Goal: Task Accomplishment & Management: Use online tool/utility

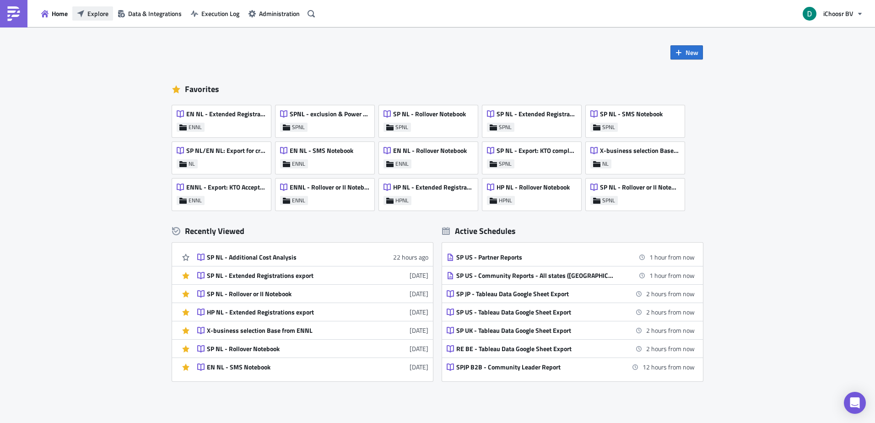
click at [98, 13] on span "Explore" at bounding box center [97, 14] width 21 height 10
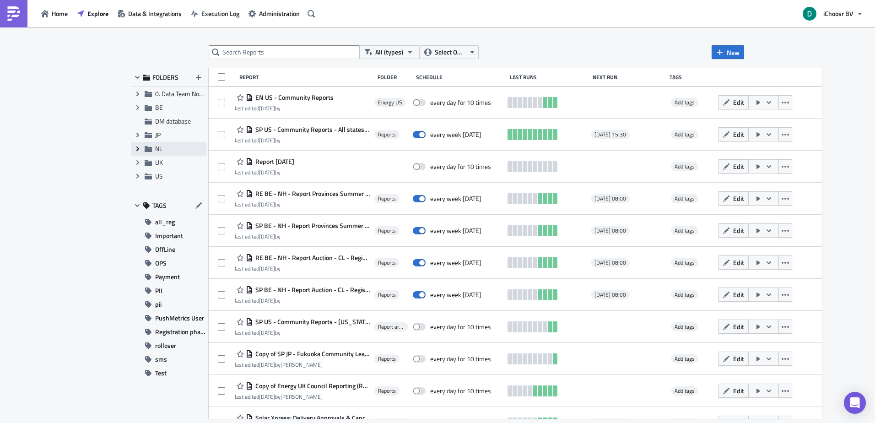
click at [137, 151] on icon at bounding box center [137, 148] width 3 height 5
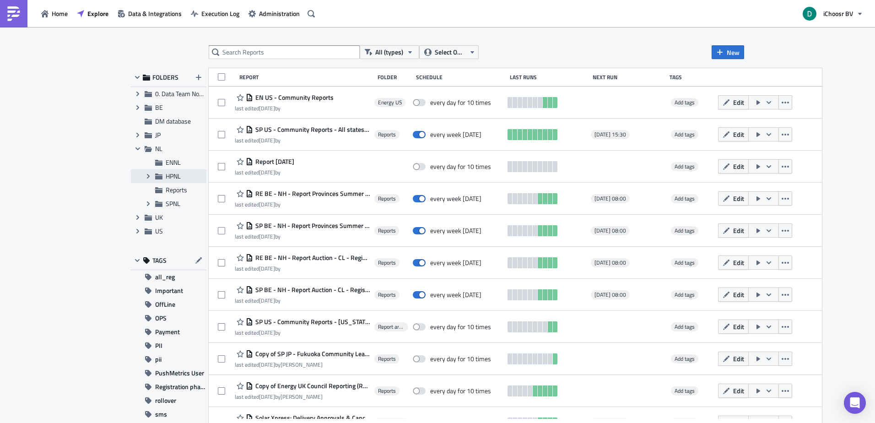
click at [168, 177] on span "HPNL" at bounding box center [173, 176] width 15 height 10
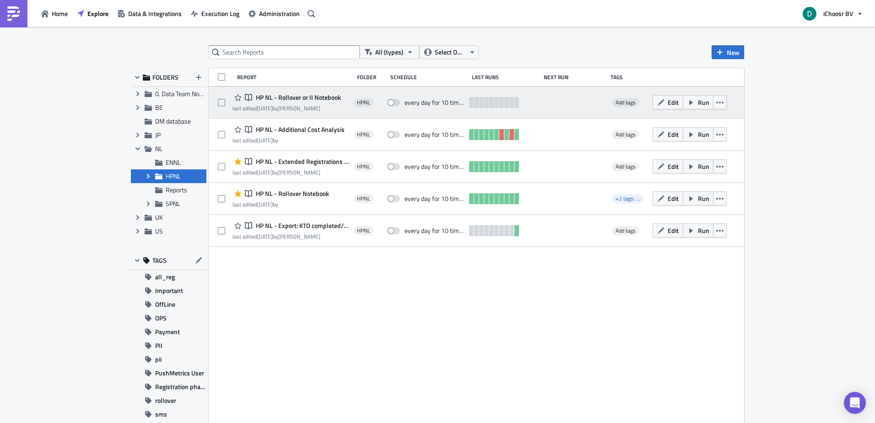
click at [319, 102] on div "Notebook HP NL - Rollover or II Notebook" at bounding box center [286, 97] width 108 height 11
click at [319, 97] on span "HP NL - Rollover or II Notebook" at bounding box center [297, 97] width 87 height 8
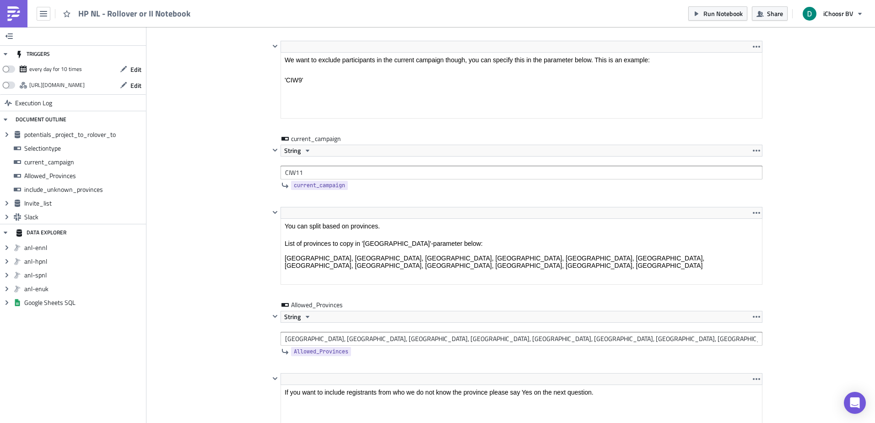
scroll to position [824, 0]
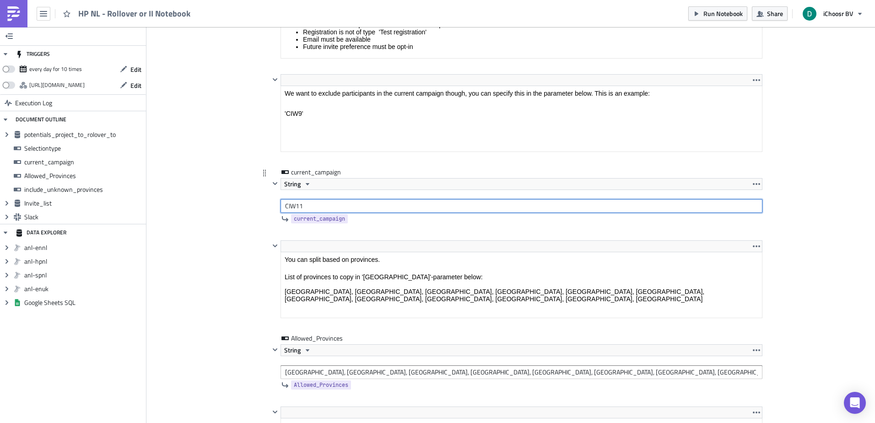
click at [321, 205] on input "CIW11" at bounding box center [522, 206] width 482 height 14
type input "'CIW11'"
click at [216, 251] on div "Add Image HPNL Execution Log HP NL - Rollover or II Notebook <p>This notebook i…" at bounding box center [510, 350] width 729 height 2295
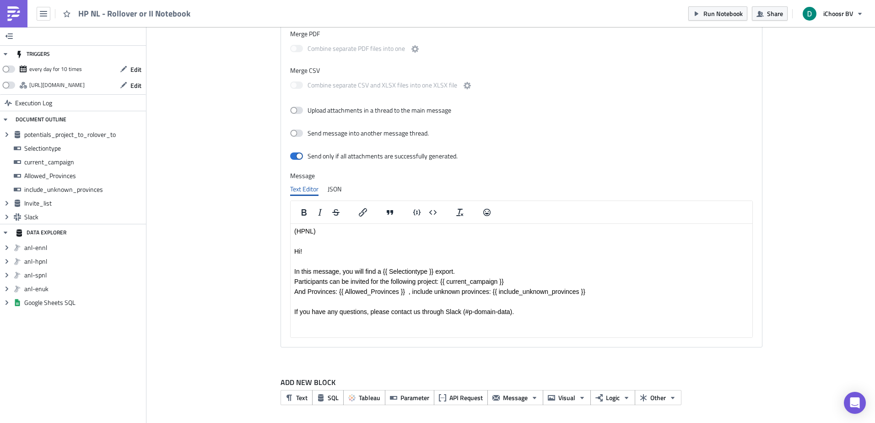
scroll to position [1898, 0]
click at [698, 11] on icon "button" at bounding box center [696, 13] width 7 height 7
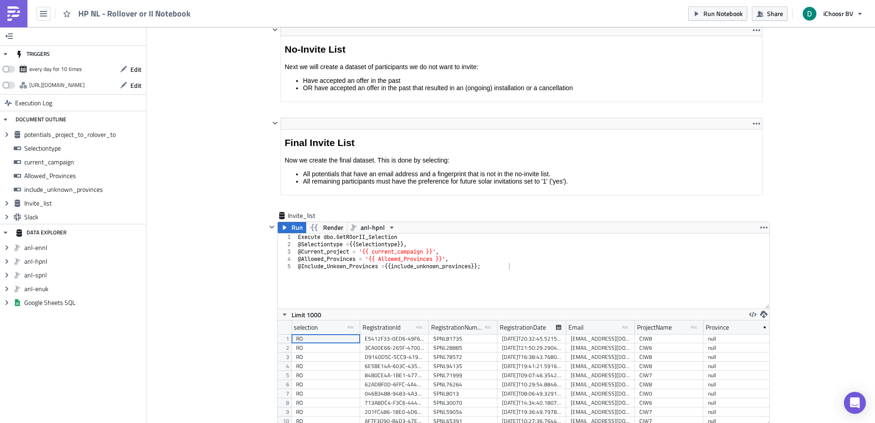
scroll to position [1486, 0]
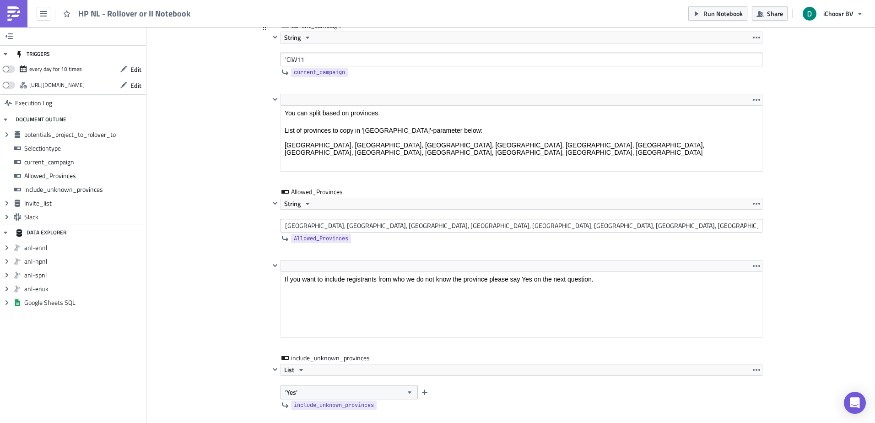
scroll to position [873, 0]
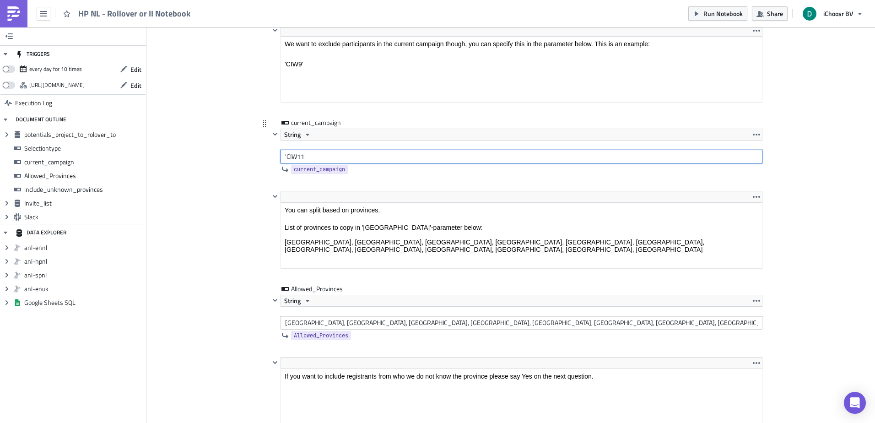
click at [346, 150] on input "'CIW11'" at bounding box center [522, 157] width 482 height 14
click at [283, 157] on input "'CIW11" at bounding box center [522, 157] width 482 height 14
type input "CIW11"
drag, startPoint x: 847, startPoint y: 121, endPoint x: 780, endPoint y: 58, distance: 92.0
click at [847, 121] on div "Add Image HPNL Execution Log HP NL - Rollover or II Notebook <p>This notebook i…" at bounding box center [510, 290] width 729 height 2272
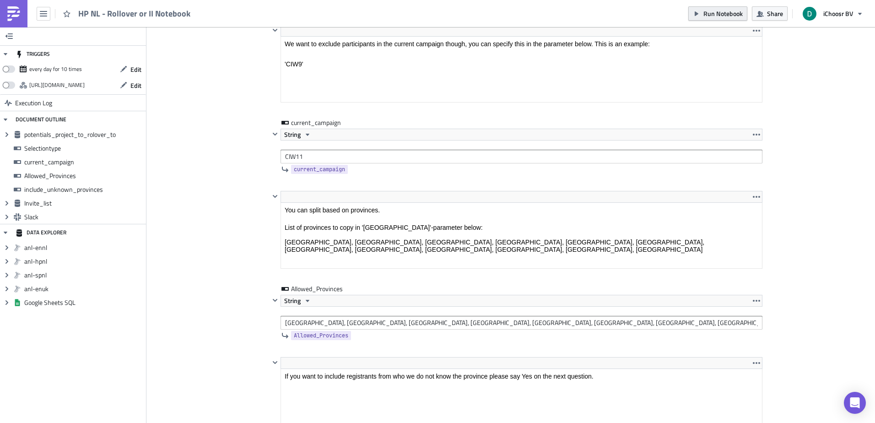
click at [707, 14] on span "Run Notebook" at bounding box center [722, 14] width 39 height 10
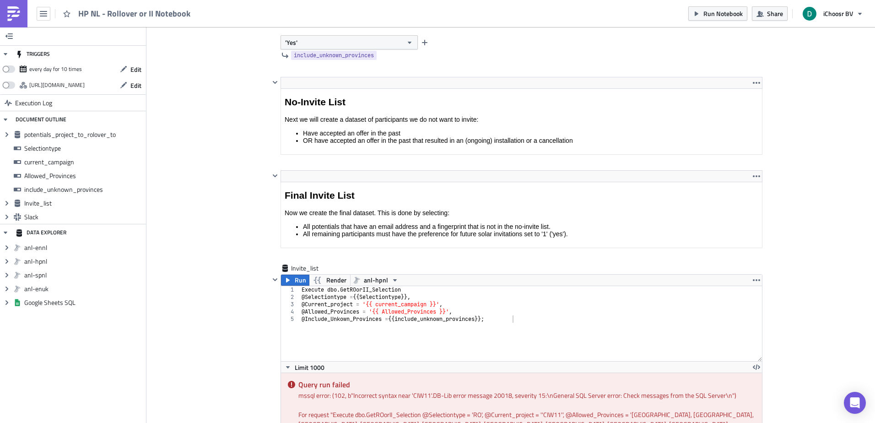
scroll to position [1149, 0]
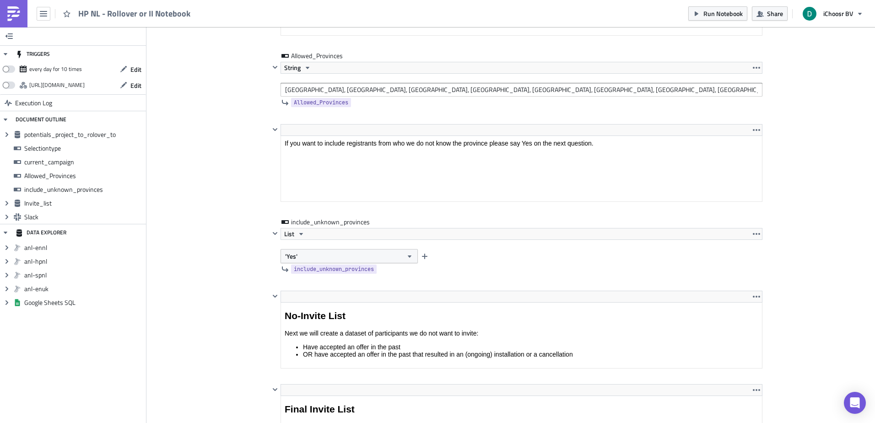
scroll to position [831, 0]
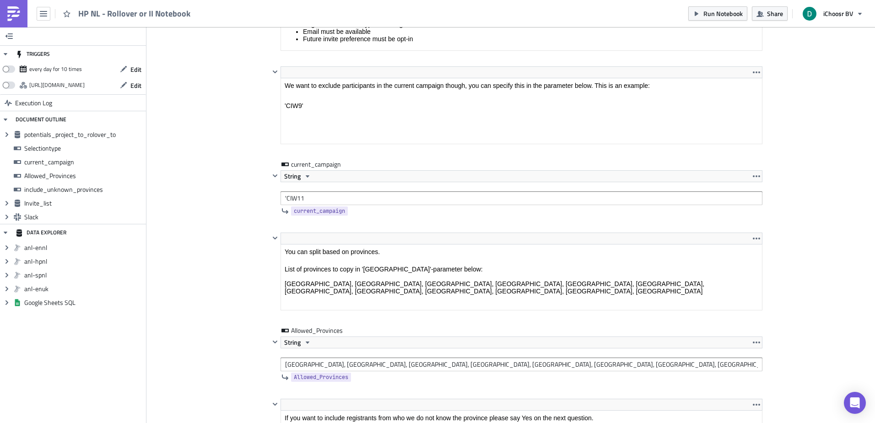
drag, startPoint x: 214, startPoint y: 166, endPoint x: 156, endPoint y: 43, distance: 136.3
click at [214, 166] on div "Add Image HPNL Execution Log HP NL - Rollover or II Notebook <p>This notebook i…" at bounding box center [510, 336] width 729 height 2281
drag, startPoint x: 284, startPoint y: 200, endPoint x: 249, endPoint y: 200, distance: 34.3
click at [250, 200] on div "HPNL Execution Log HP NL - Rollover or II Notebook <p>This notebook is meant to…" at bounding box center [511, 343] width 522 height 2267
type input "CIW11"
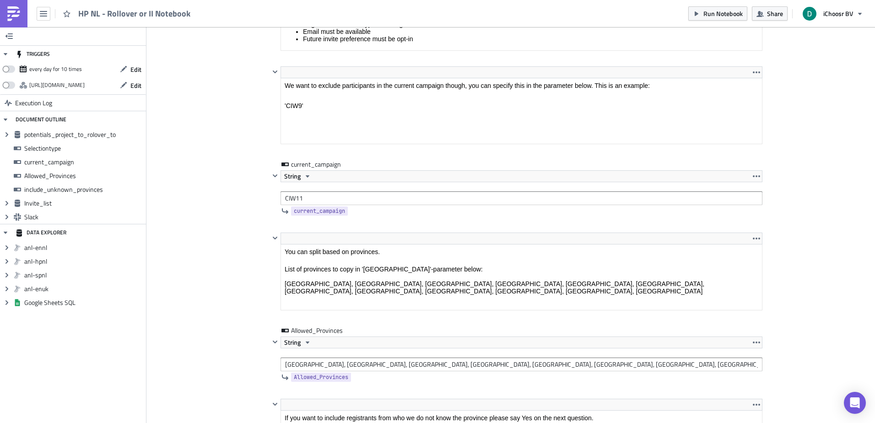
click at [238, 195] on div "Add Image HPNL Execution Log HP NL - Rollover or II Notebook <p>This notebook i…" at bounding box center [510, 336] width 729 height 2281
click at [713, 15] on span "Run Notebook" at bounding box center [722, 14] width 39 height 10
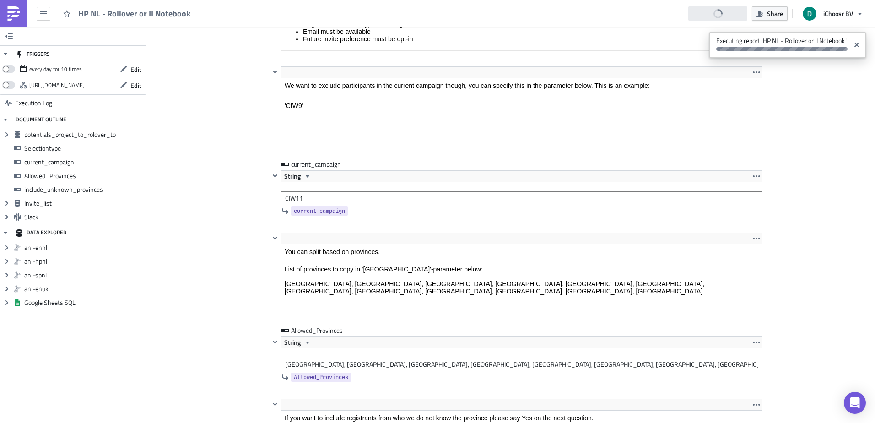
click at [799, 103] on div "Add Image HPNL Execution Log HP NL - Rollover or II Notebook <p>This notebook i…" at bounding box center [510, 336] width 729 height 2281
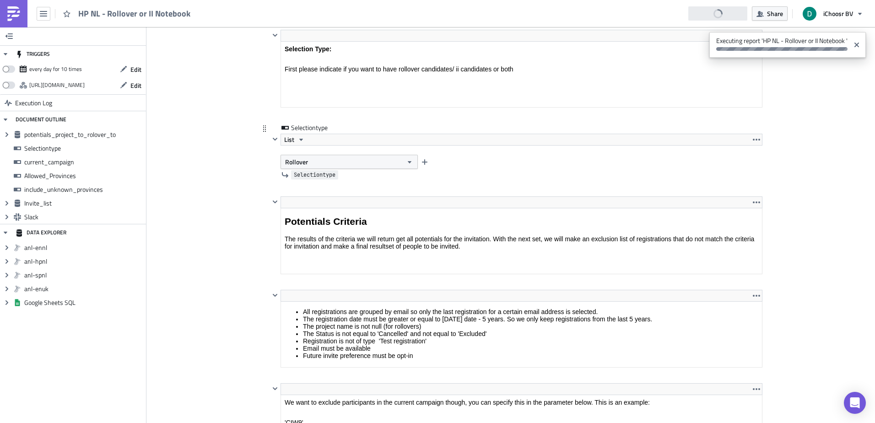
scroll to position [465, 0]
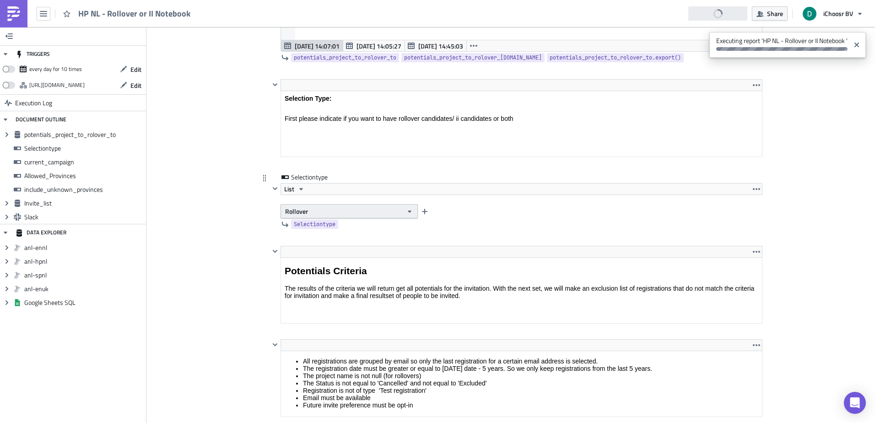
click at [328, 212] on button "Rollover" at bounding box center [349, 211] width 137 height 14
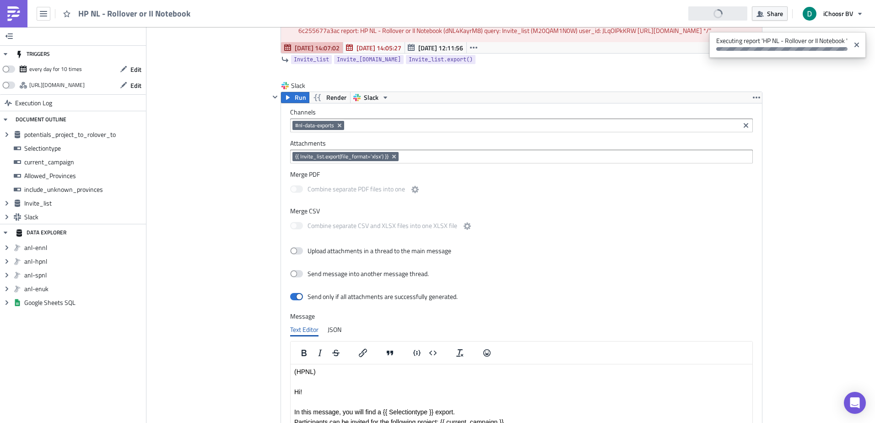
scroll to position [1647, 0]
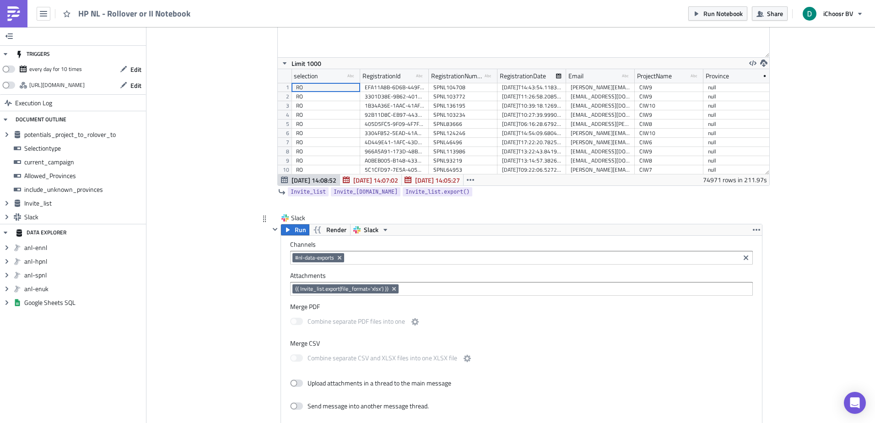
scroll to position [1623, 0]
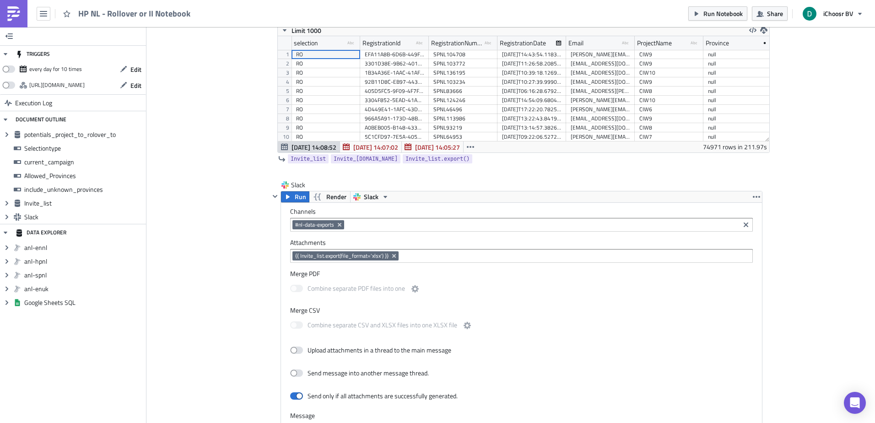
scroll to position [1623, 0]
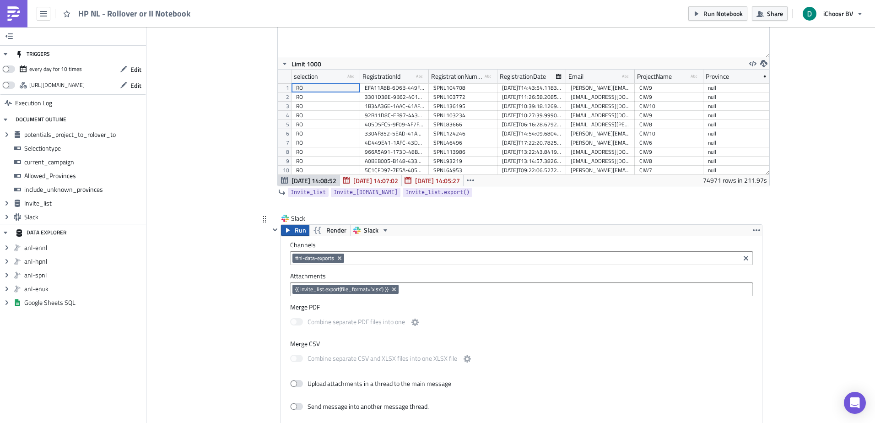
click at [295, 232] on span "Run" at bounding box center [300, 230] width 11 height 11
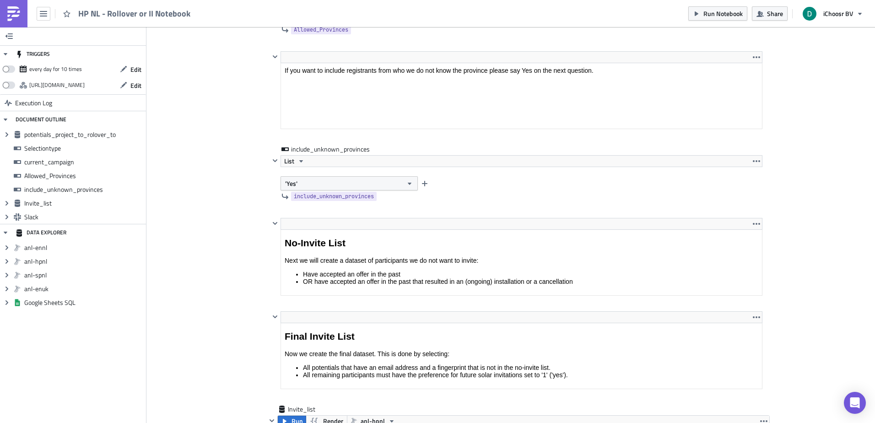
scroll to position [1166, 0]
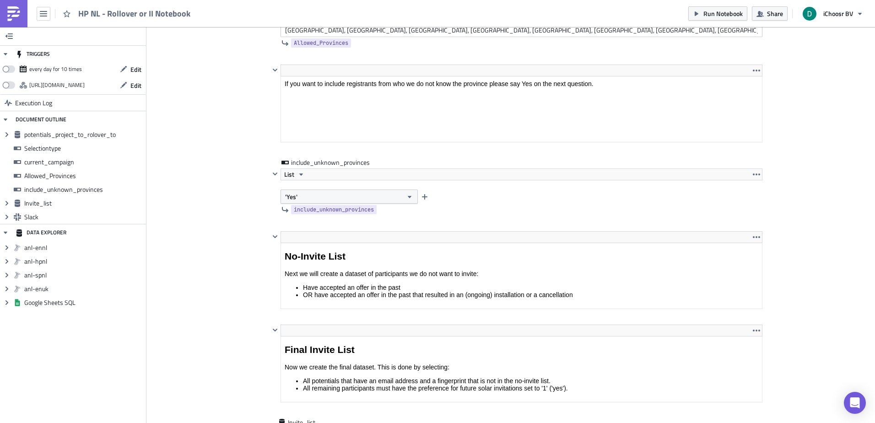
click at [19, 16] on img at bounding box center [13, 13] width 15 height 15
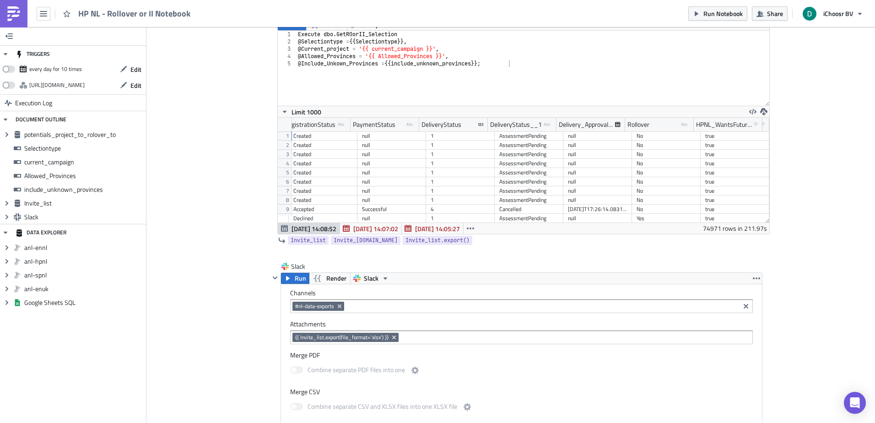
scroll to position [1669, 0]
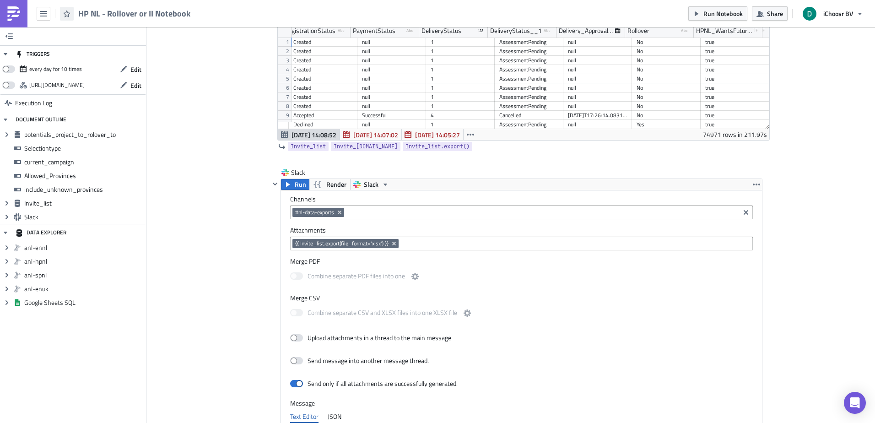
click at [70, 11] on icon "button" at bounding box center [66, 13] width 7 height 7
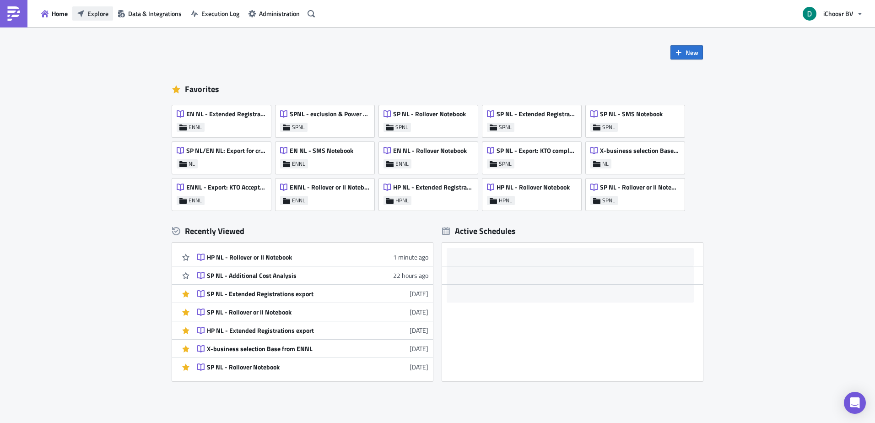
click at [107, 13] on span "Explore" at bounding box center [97, 14] width 21 height 10
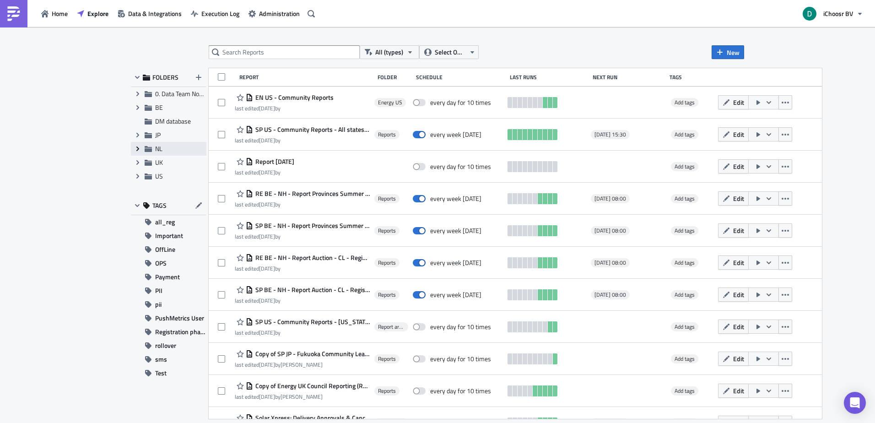
click at [138, 148] on icon at bounding box center [137, 148] width 3 height 5
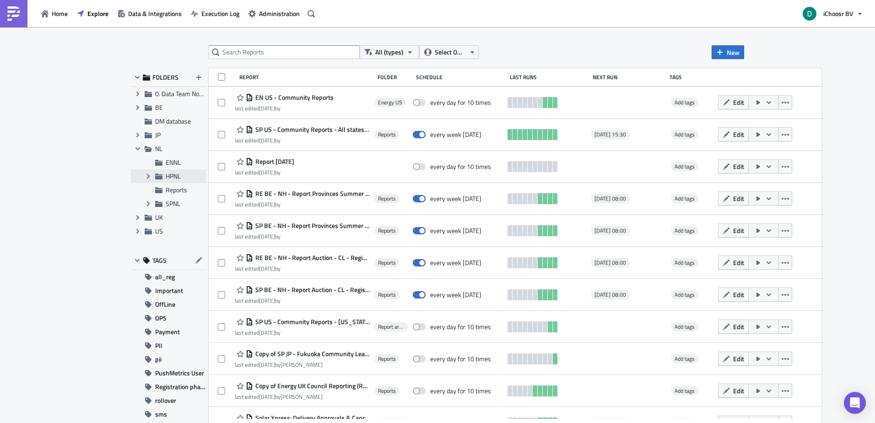
click at [157, 172] on div "Expand group HPNL" at bounding box center [169, 176] width 76 height 14
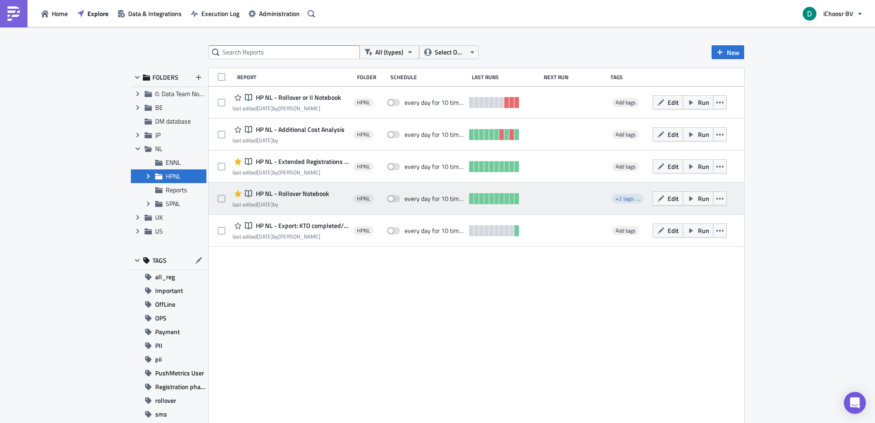
click at [294, 194] on span "HP NL - Rollover Notebook" at bounding box center [292, 193] width 76 height 8
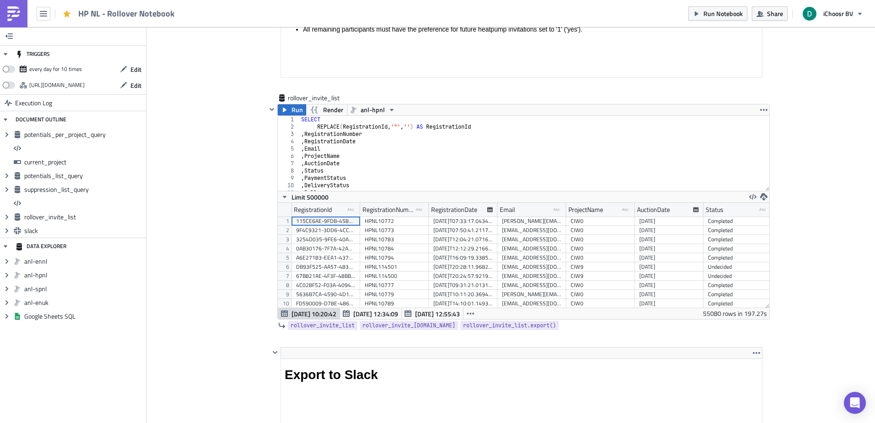
drag, startPoint x: 14, startPoint y: 14, endPoint x: 51, endPoint y: 25, distance: 38.8
click at [14, 14] on img at bounding box center [13, 13] width 15 height 15
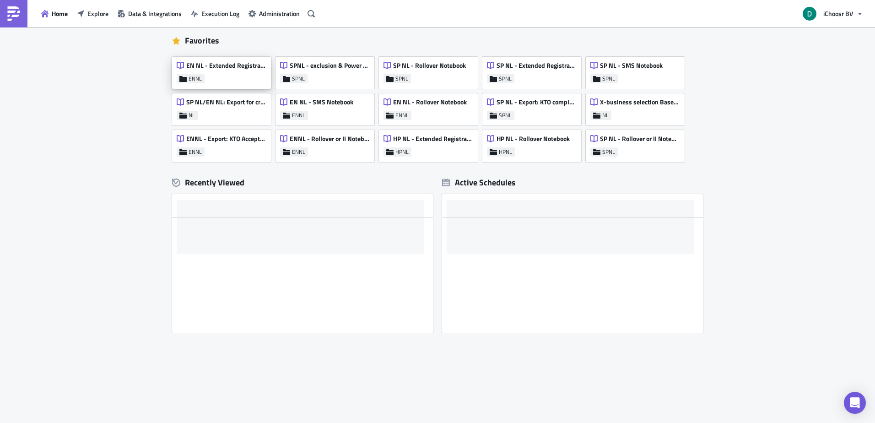
scroll to position [49, 0]
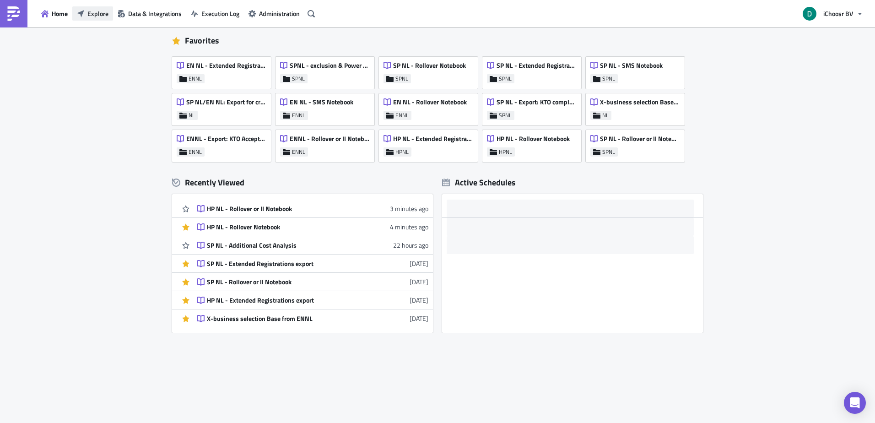
click at [102, 11] on span "Explore" at bounding box center [97, 14] width 21 height 10
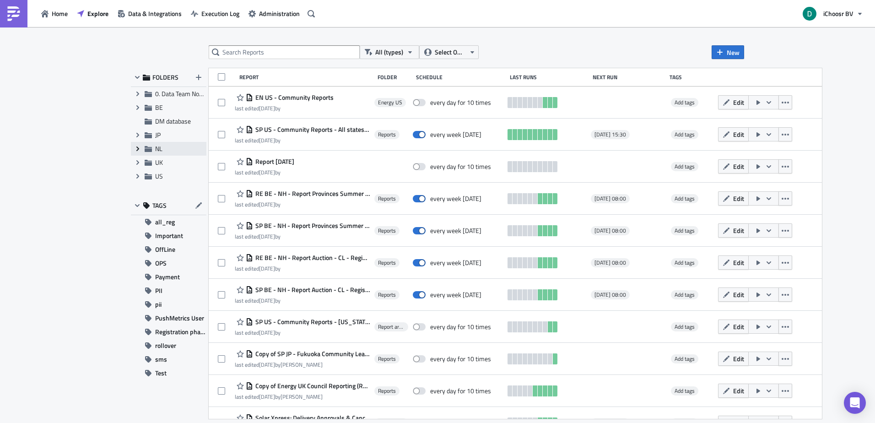
click at [137, 149] on icon "Expand group" at bounding box center [137, 148] width 7 height 7
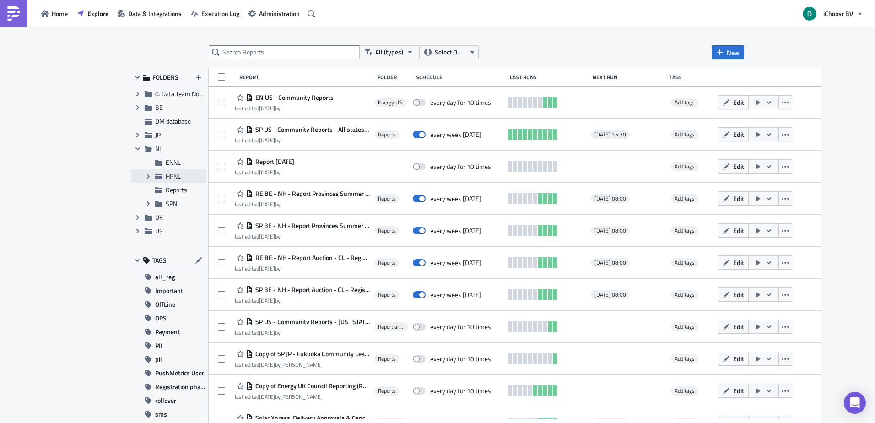
click at [166, 174] on span "HPNL" at bounding box center [173, 176] width 15 height 10
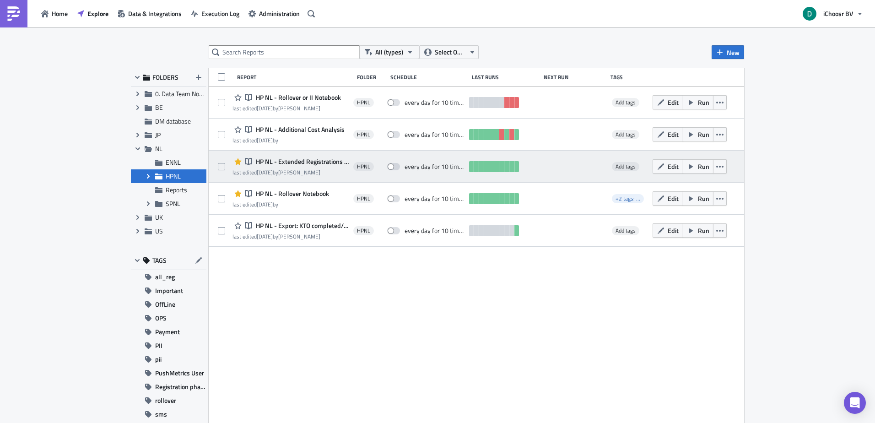
click at [290, 162] on span "HP NL - Extended Registrations export" at bounding box center [301, 161] width 95 height 8
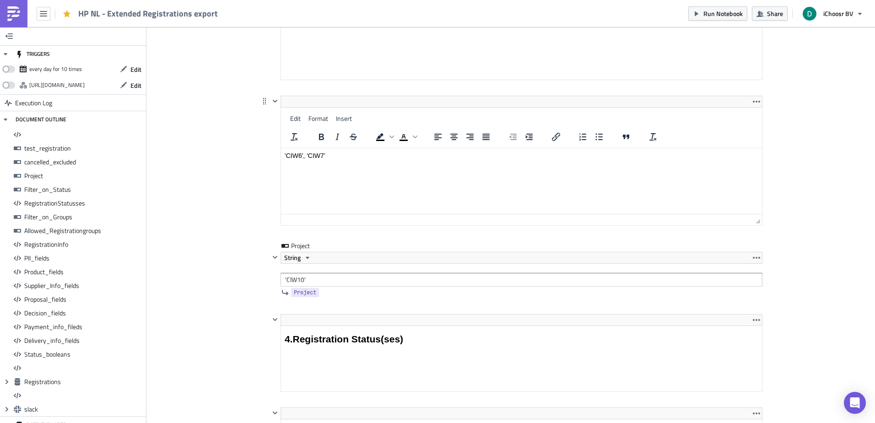
click at [348, 148] on html "'CIW6', 'CIW7'" at bounding box center [521, 155] width 481 height 15
drag, startPoint x: 339, startPoint y: 158, endPoint x: 238, endPoint y: 157, distance: 100.7
click at [281, 157] on html "'CIW6', 'CIW7'" at bounding box center [521, 155] width 481 height 15
copy p "'CIW6', 'CIW7'"
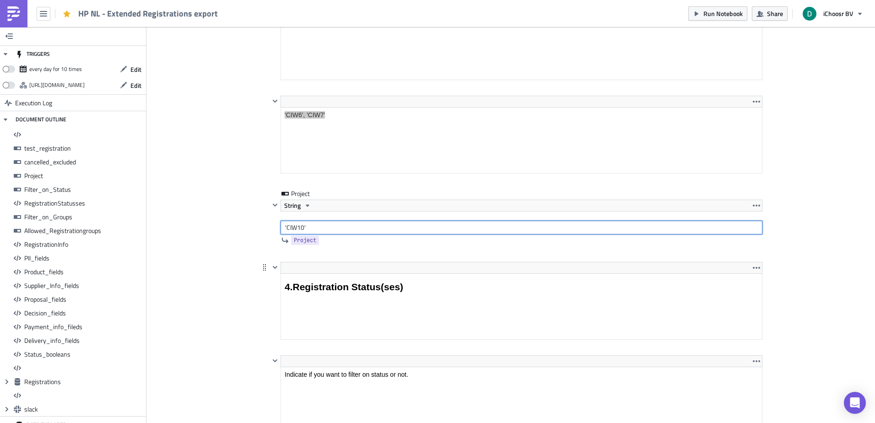
paste input "'CIW6', 'CIW7"
paste input ", 'CIW7'"
click at [334, 227] on input "'CIW6', 'CIW7', 'CIW7', 'CIW7', 'CIW7'" at bounding box center [522, 228] width 482 height 14
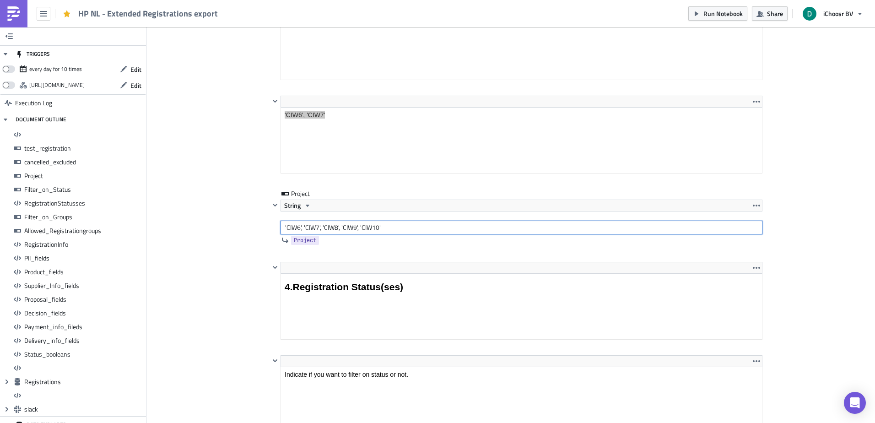
type input "'CIW6', 'CIW7', 'CIW8', 'CIW9', 'CIW10'"
click at [716, 11] on span "Run Notebook" at bounding box center [722, 14] width 39 height 10
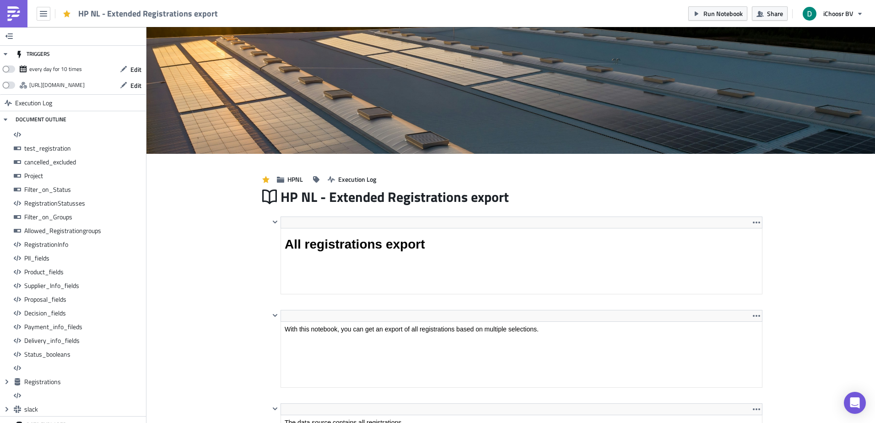
scroll to position [105, 491]
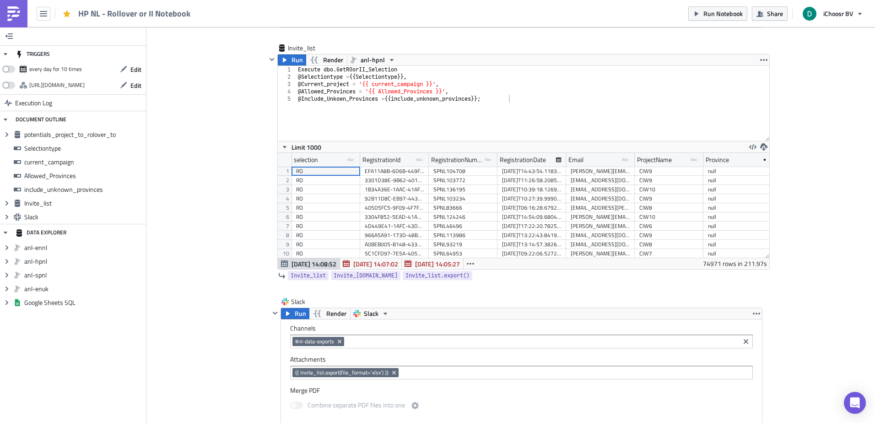
scroll to position [1506, 0]
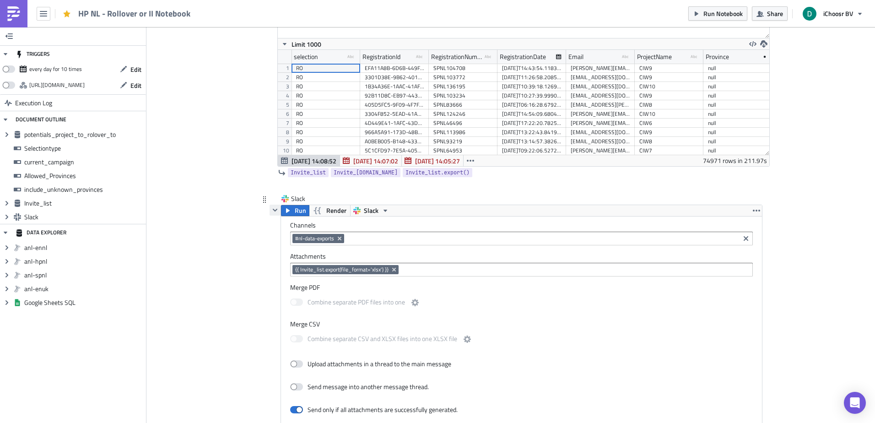
click at [275, 214] on button "button" at bounding box center [275, 210] width 11 height 11
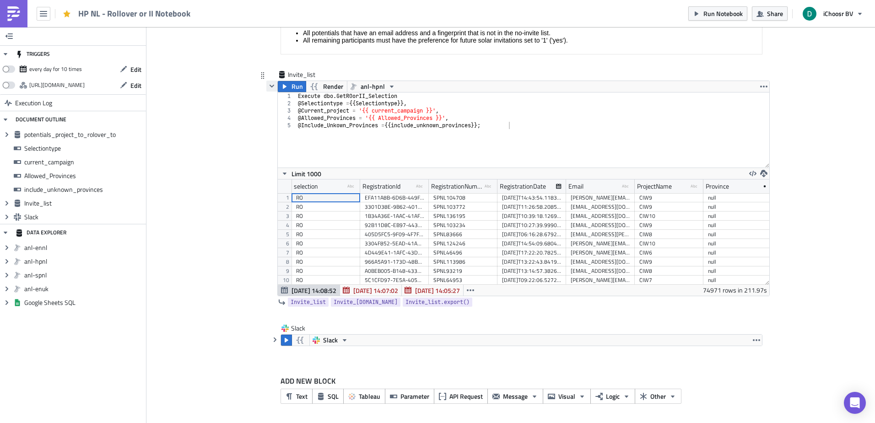
click at [269, 87] on icon "button" at bounding box center [271, 85] width 7 height 7
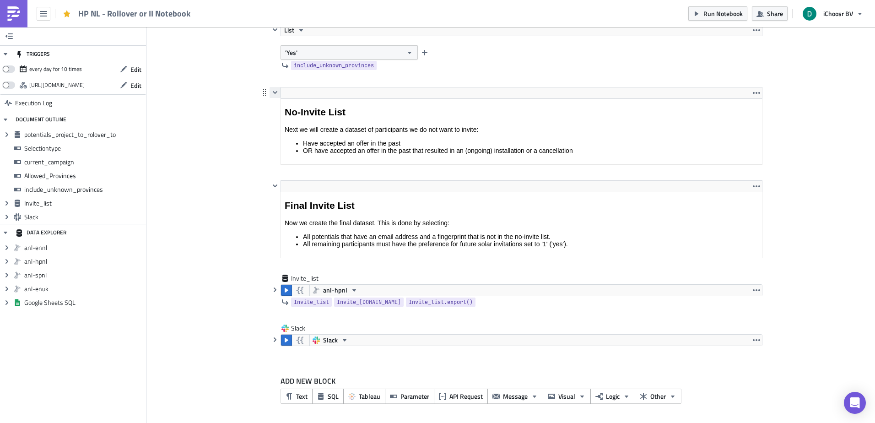
scroll to position [1310, 0]
click at [273, 342] on icon "button" at bounding box center [274, 339] width 7 height 7
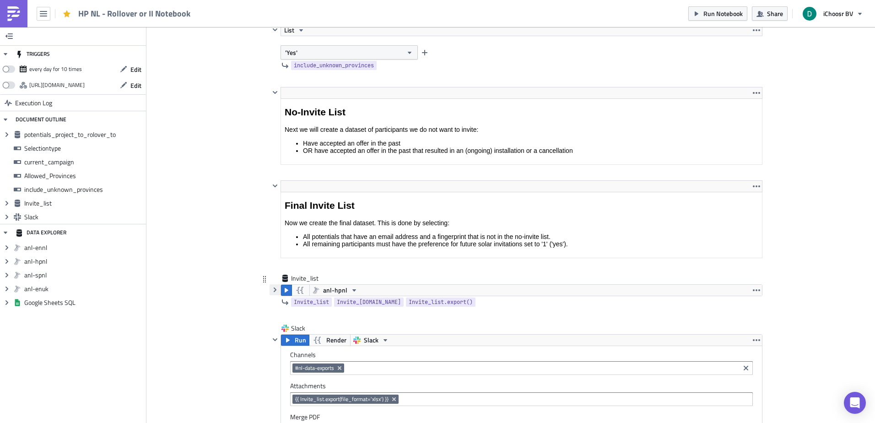
click at [274, 289] on icon "button" at bounding box center [275, 289] width 3 height 5
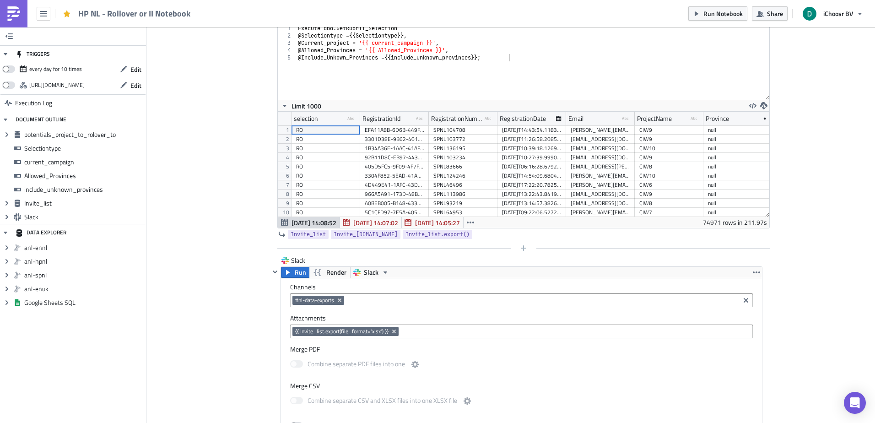
scroll to position [1577, 0]
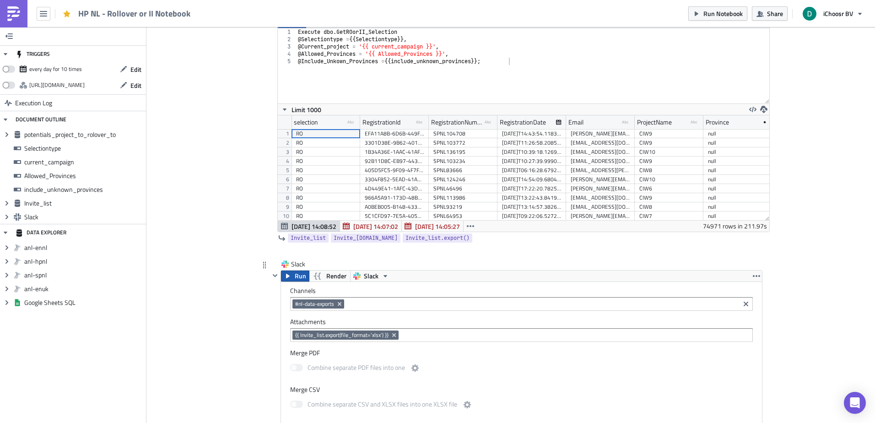
click at [289, 274] on button "Run" at bounding box center [295, 275] width 28 height 11
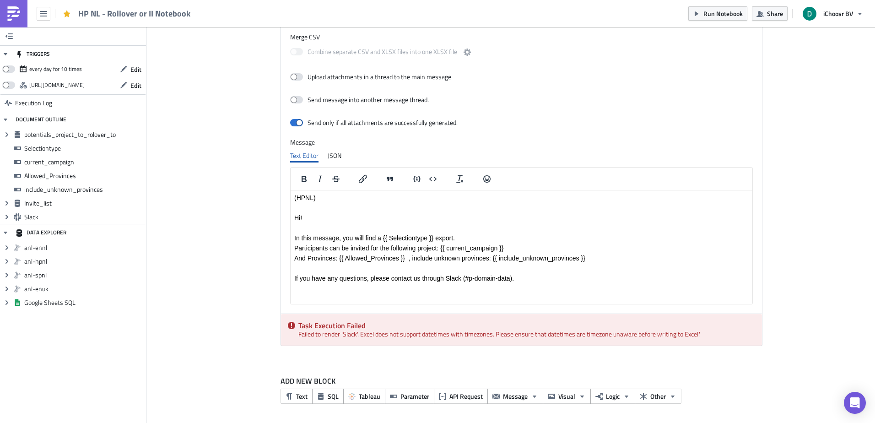
scroll to position [1930, 0]
click at [302, 337] on div "Task Execution Failed Failed to render 'Slack'. Excel does not support datetime…" at bounding box center [521, 330] width 481 height 32
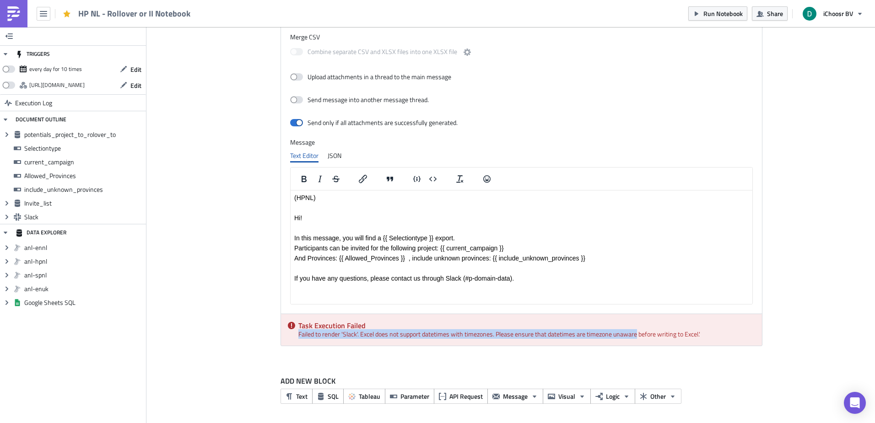
drag, startPoint x: 302, startPoint y: 337, endPoint x: 614, endPoint y: 336, distance: 312.1
click at [614, 336] on div "Task Execution Failed Failed to render 'Slack'. Excel does not support datetime…" at bounding box center [521, 330] width 481 height 32
drag, startPoint x: 614, startPoint y: 336, endPoint x: 363, endPoint y: 331, distance: 250.4
click at [363, 331] on div "Task Execution Failed Failed to render 'Slack'. Excel does not support datetime…" at bounding box center [521, 330] width 481 height 32
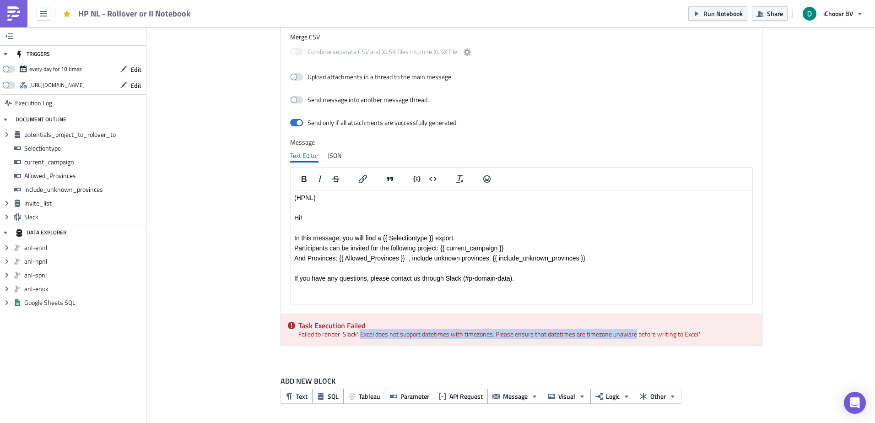
click at [363, 331] on div "Task Execution Failed Failed to render 'Slack'. Excel does not support datetime…" at bounding box center [521, 330] width 481 height 32
drag, startPoint x: 363, startPoint y: 331, endPoint x: 597, endPoint y: 336, distance: 233.9
click at [597, 336] on div "Task Execution Failed Failed to render 'Slack'. Excel does not support datetime…" at bounding box center [521, 330] width 481 height 32
drag, startPoint x: 597, startPoint y: 336, endPoint x: 326, endPoint y: 334, distance: 270.9
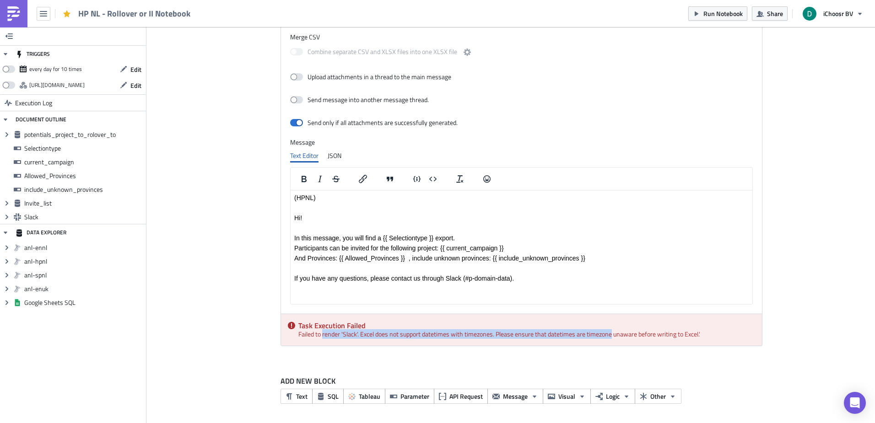
click at [326, 334] on div "Task Execution Failed Failed to render 'Slack'. Excel does not support datetime…" at bounding box center [521, 330] width 481 height 32
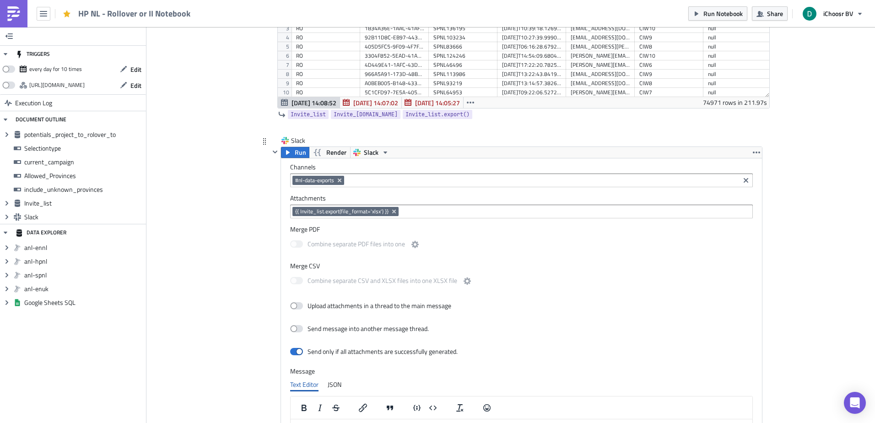
click at [395, 209] on div "{{ Invite_list.export(file_format='xlsx') }}" at bounding box center [520, 212] width 457 height 11
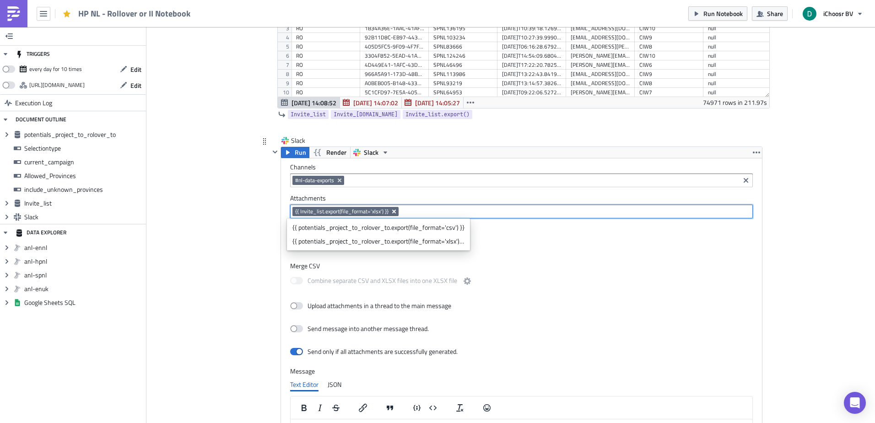
click at [391, 209] on icon "Remove Tag" at bounding box center [393, 211] width 7 height 7
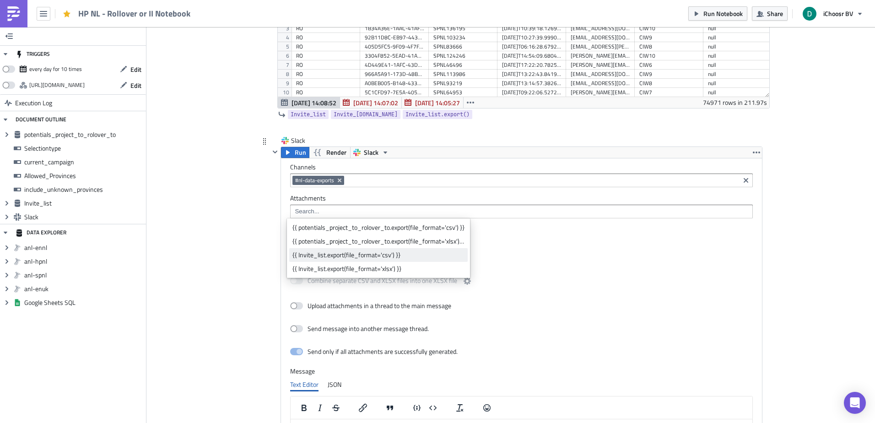
click at [352, 255] on div "{{ Invite_list.export(file_format='csv') }}" at bounding box center [378, 254] width 172 height 9
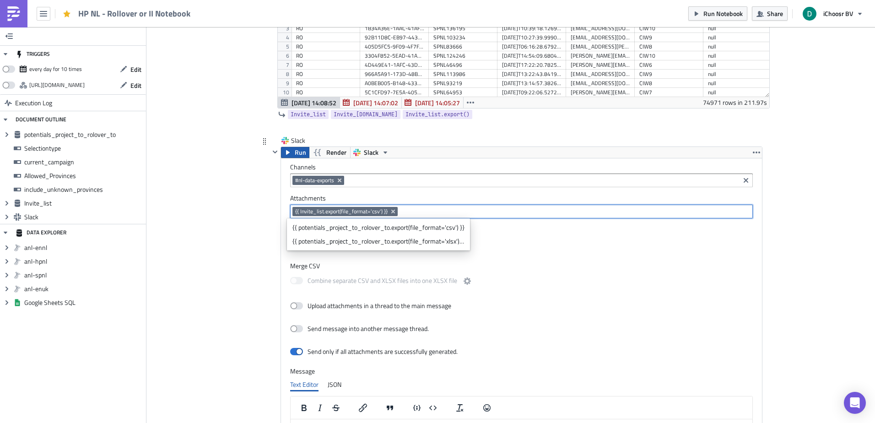
click at [286, 152] on icon "button" at bounding box center [288, 152] width 4 height 5
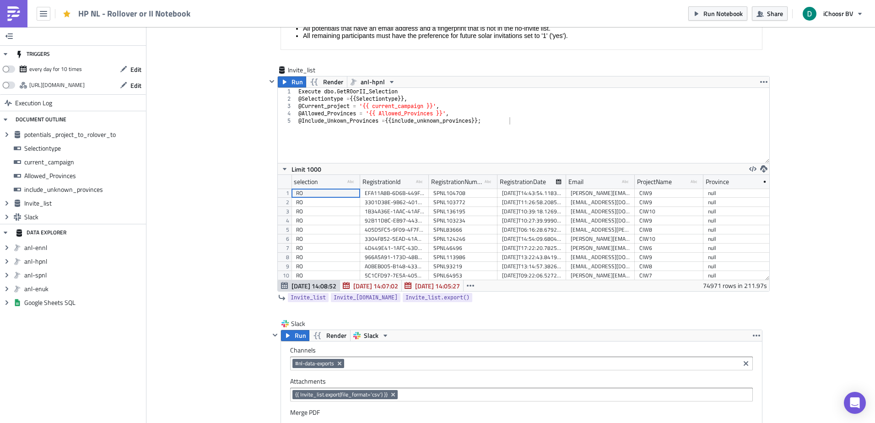
scroll to position [105, 491]
